Goal: Navigation & Orientation: Find specific page/section

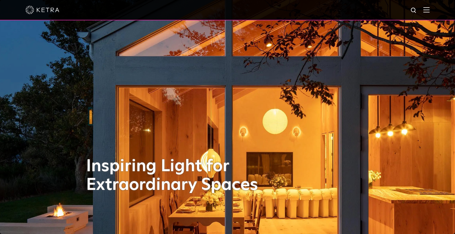
click at [328, 11] on img at bounding box center [413, 10] width 7 height 7
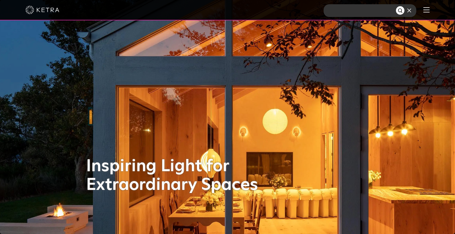
click at [328, 11] on img at bounding box center [426, 9] width 6 height 5
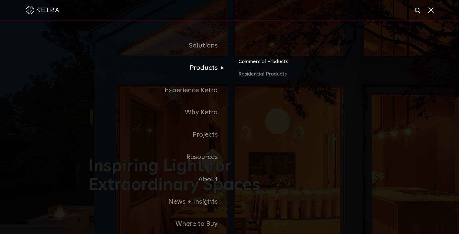
click at [278, 63] on link "Commercial Products" at bounding box center [304, 64] width 132 height 12
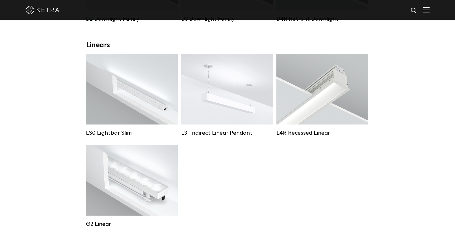
scroll to position [198, 0]
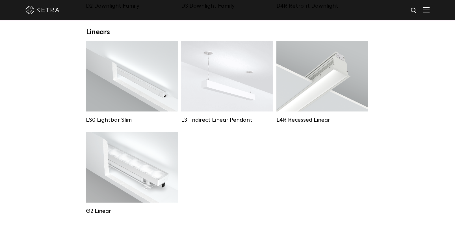
click at [315, 168] on div "LS0 Lightbar Slim Lumen Output: 200 / 350 Colors: White / Black Control: X96 Co…" at bounding box center [227, 132] width 287 height 182
